Goal: Understand process/instructions: Learn about a topic

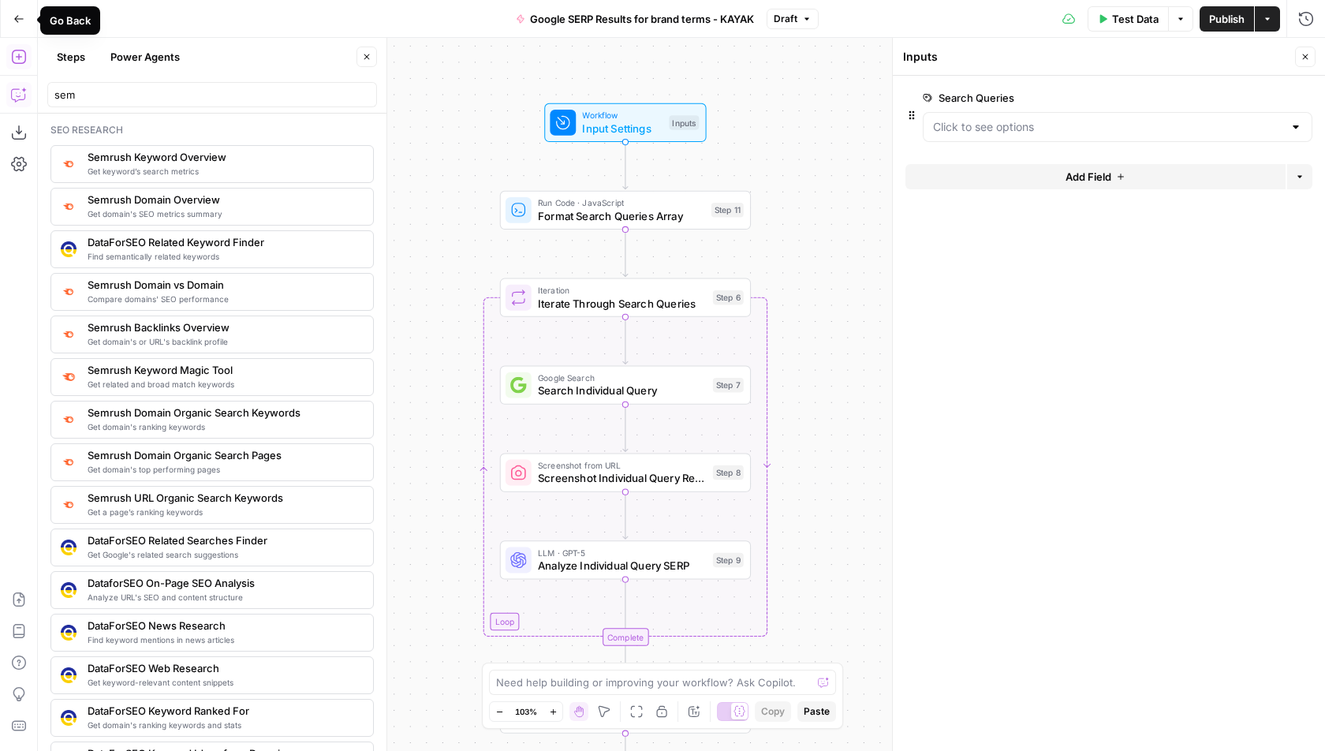
click at [17, 98] on icon "button" at bounding box center [19, 95] width 16 height 16
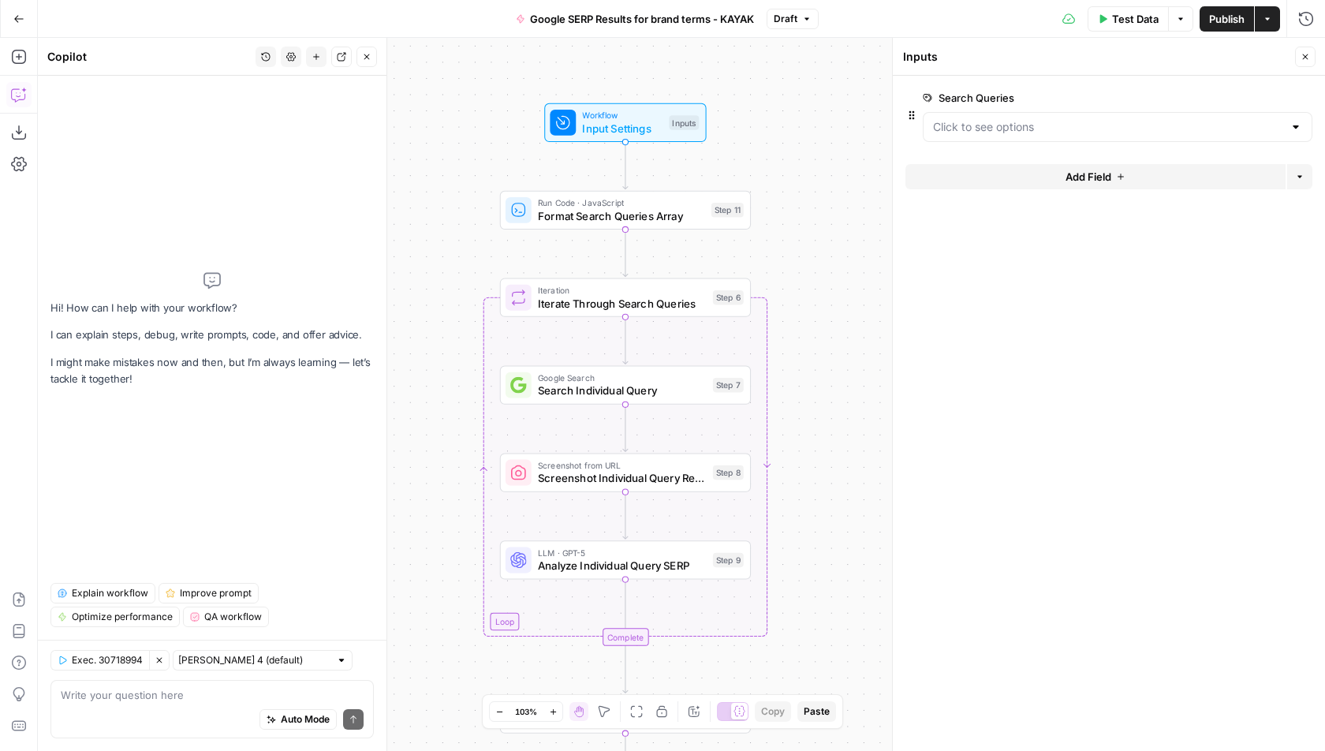
click at [102, 599] on span "Explain workflow" at bounding box center [110, 593] width 76 height 14
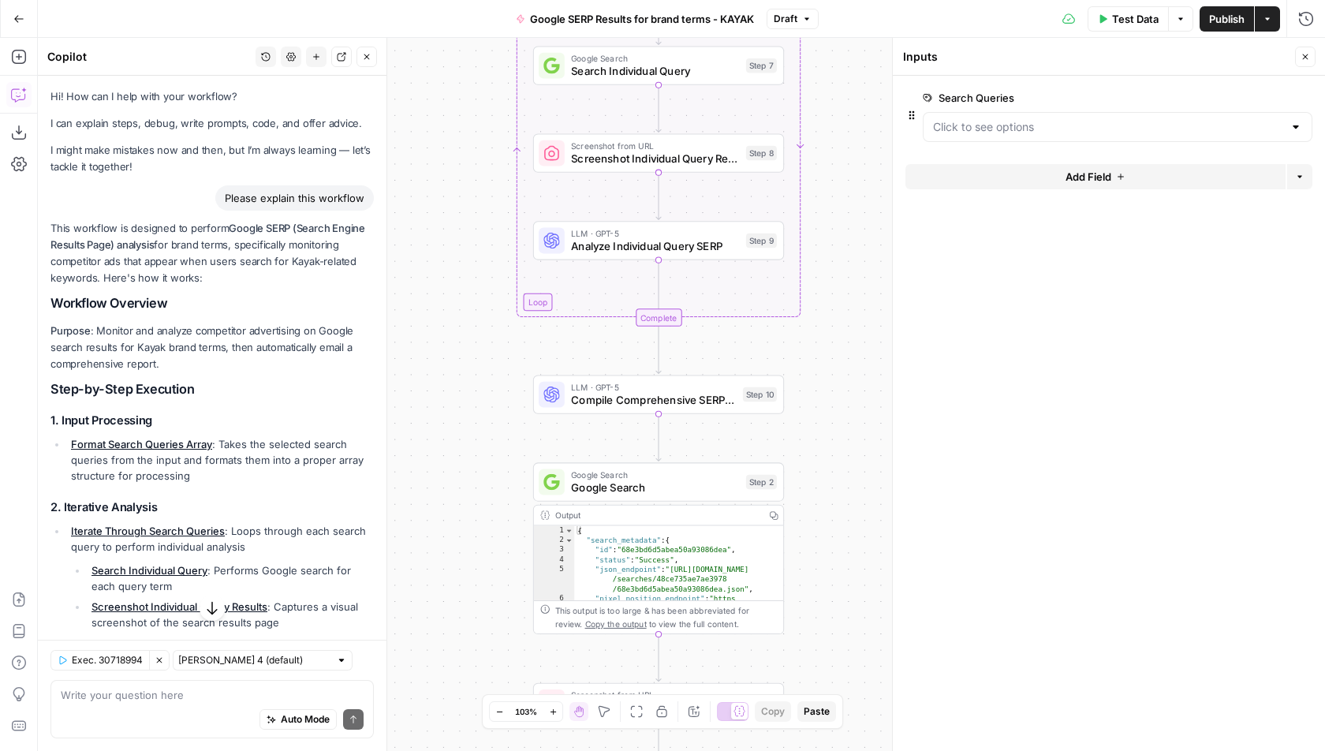
drag, startPoint x: 349, startPoint y: 600, endPoint x: 50, endPoint y: 231, distance: 475.3
copy div "This workflow is designed to perform Google SERP (Search Engine Results Page) a…"
